Goal: Task Accomplishment & Management: Use online tool/utility

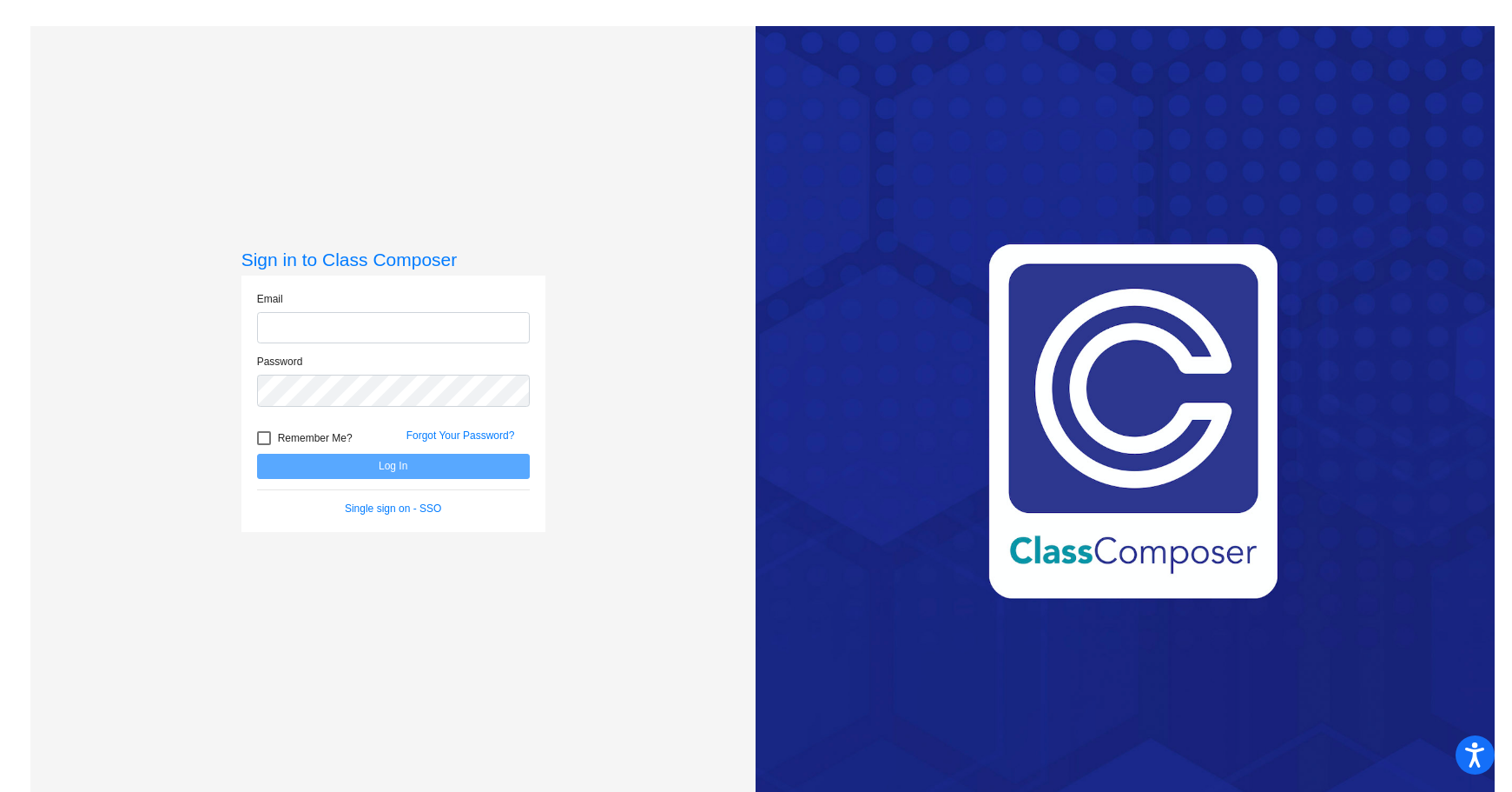
type input "[EMAIL_ADDRESS][DOMAIN_NAME]"
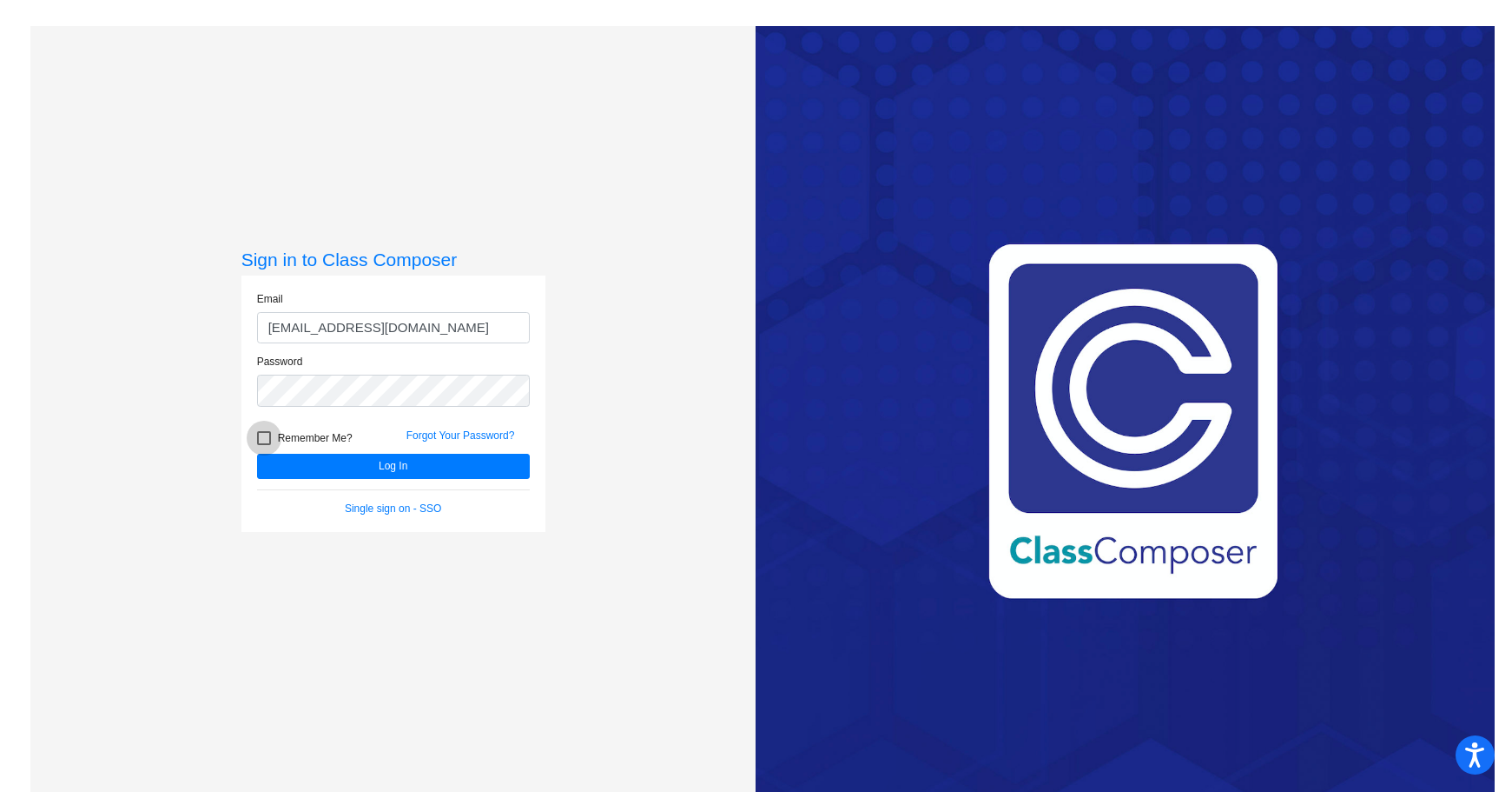
click at [287, 431] on span "Remember Me?" at bounding box center [315, 438] width 75 height 21
click at [265, 445] on input "Remember Me?" at bounding box center [264, 445] width 1 height 1
checkbox input "true"
click at [394, 465] on button "Log In" at bounding box center [392, 466] width 272 height 25
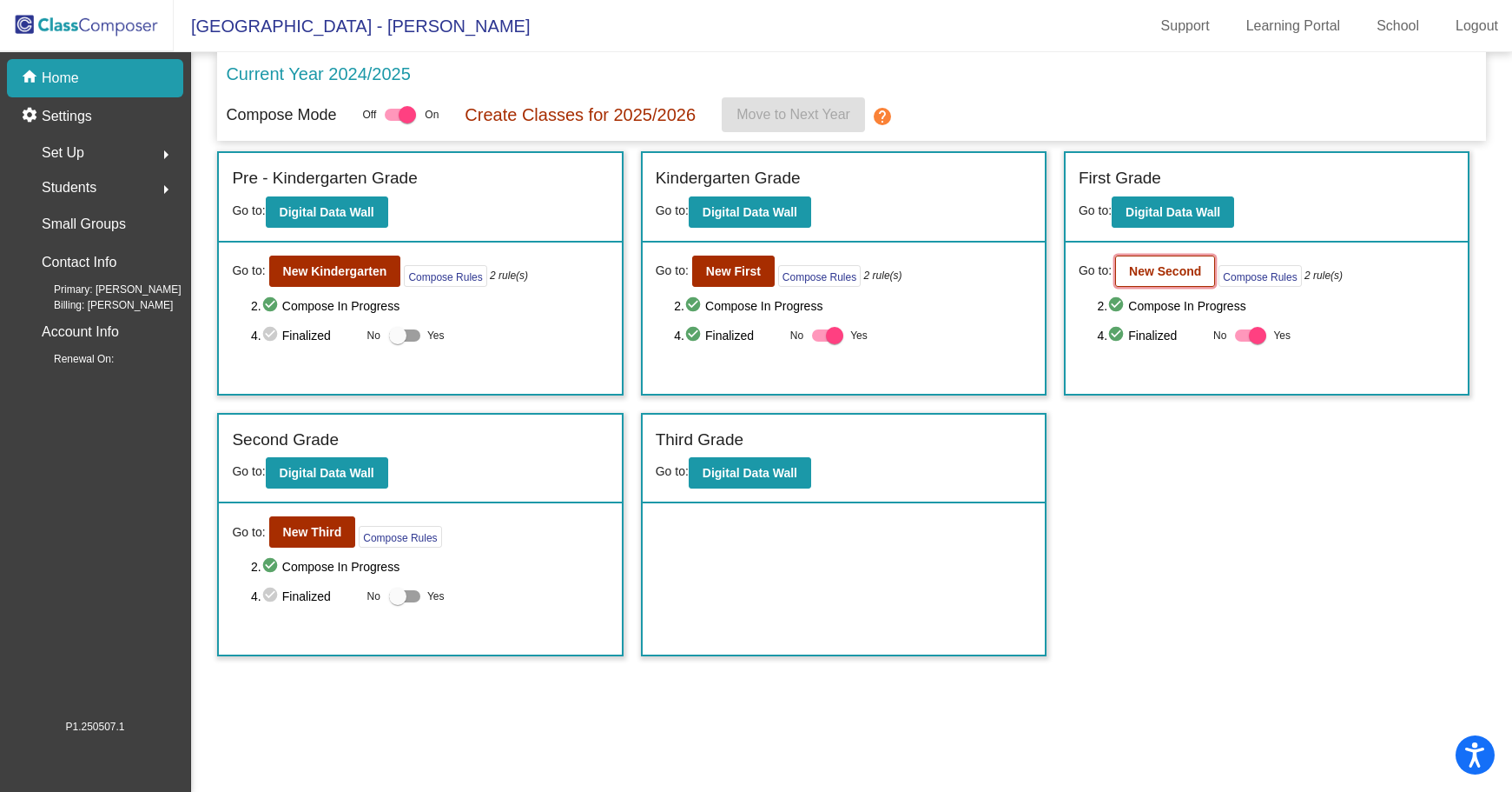
click at [1143, 267] on b "New Second" at bounding box center [1165, 271] width 72 height 14
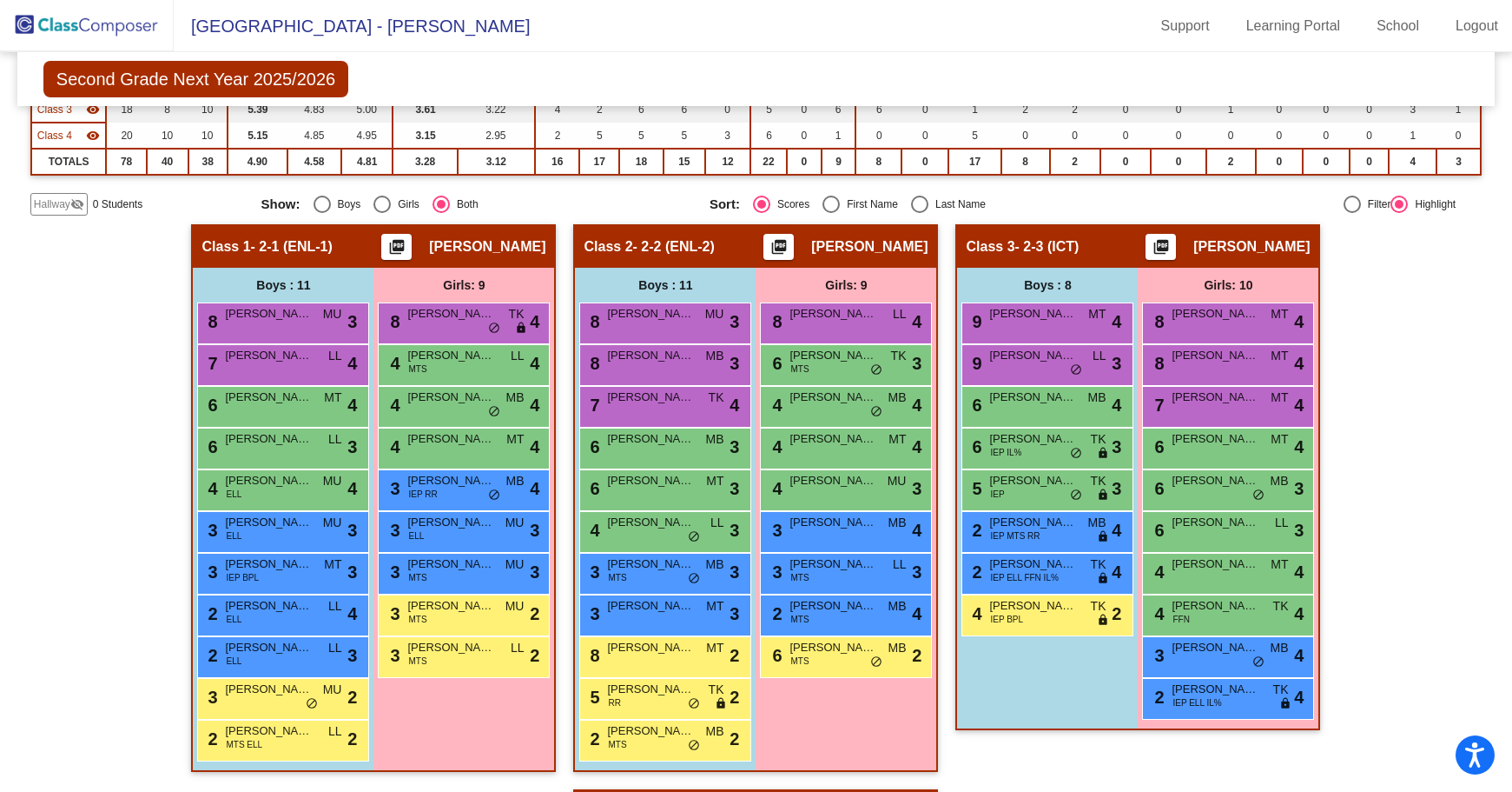
scroll to position [348, 0]
